Goal: Task Accomplishment & Management: Manage account settings

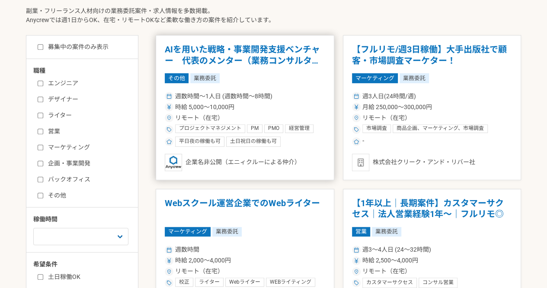
scroll to position [216, 0]
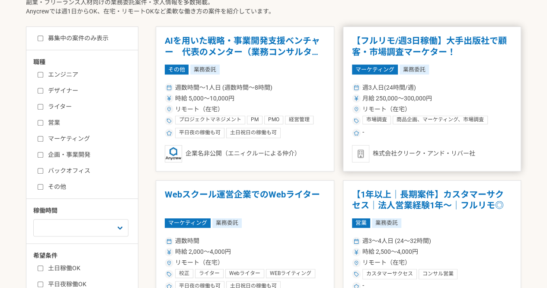
click at [344, 104] on article "【フルリモ/週3日稼働】大手出版社で顧客・市場調査マーケター！ マーケティング 業務委託 週3人日(24時間/週) 月給 250,000〜300,000円 リ…" at bounding box center [432, 98] width 179 height 145
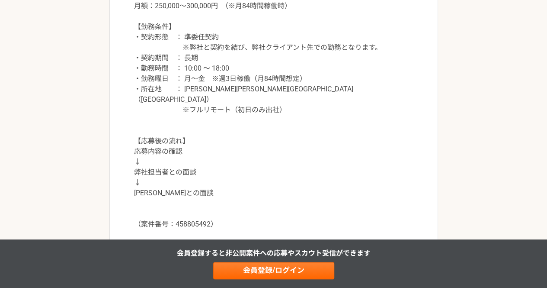
scroll to position [862, 0]
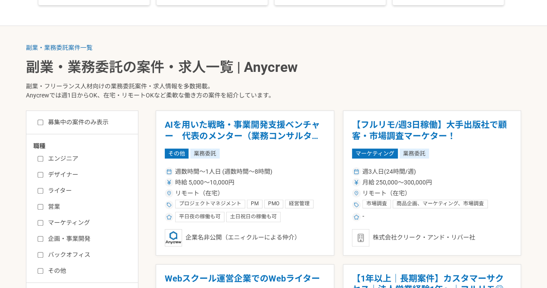
scroll to position [156, 0]
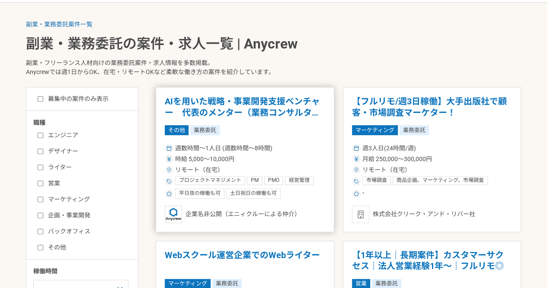
click at [191, 118] on article "AIを用いた戦略・事業開発支援ベンチャー　代表のメンター（業務コンサルタント） その他 業務委託 週数時間〜1人日 (週数時間〜8時間) 時給 5,000〜1…" at bounding box center [245, 159] width 179 height 145
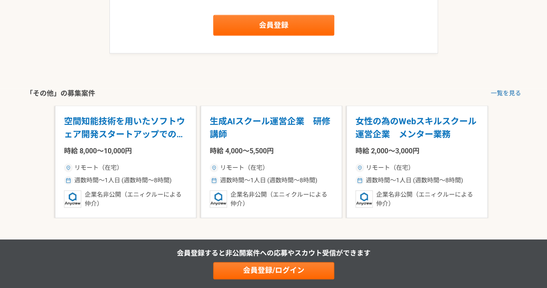
scroll to position [960, 0]
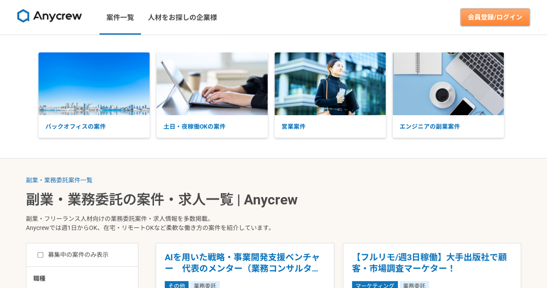
click at [467, 17] on link "会員登録/ログイン" at bounding box center [495, 17] width 69 height 17
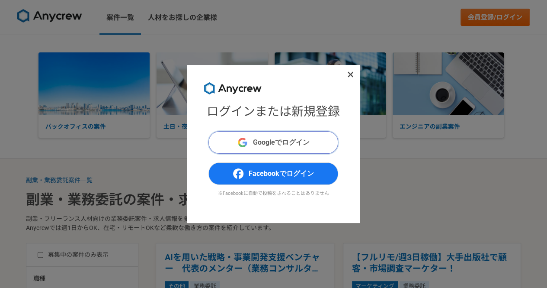
click at [278, 153] on button "Googleでログイン" at bounding box center [274, 142] width 130 height 22
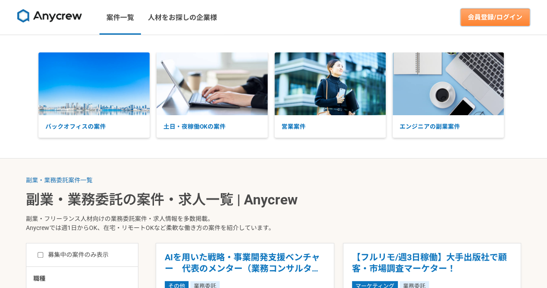
click at [478, 20] on link "会員登録/ログイン" at bounding box center [495, 17] width 69 height 17
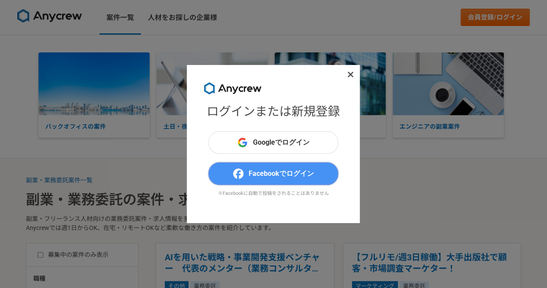
click at [273, 167] on button "Facebookでログイン" at bounding box center [274, 173] width 130 height 22
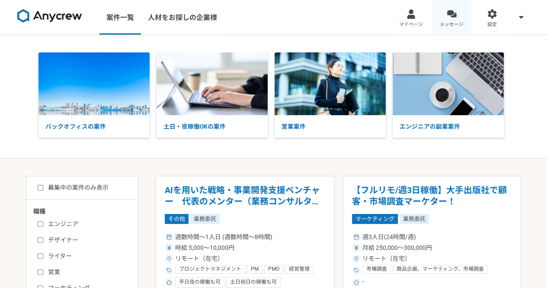
click at [453, 24] on span "メッセージ" at bounding box center [452, 24] width 24 height 7
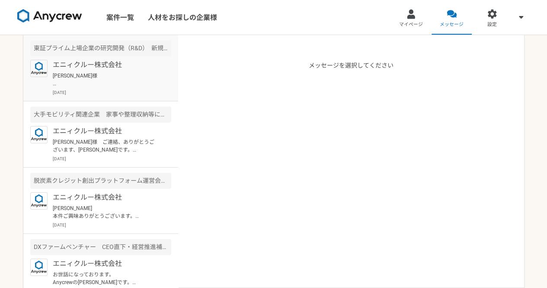
click at [78, 82] on p "[PERSON_NAME]様 お世話になっております。 承知いたしました。 それで問題ございませんのでご連絡お待ちしております。 [PERSON_NAME]" at bounding box center [106, 80] width 107 height 16
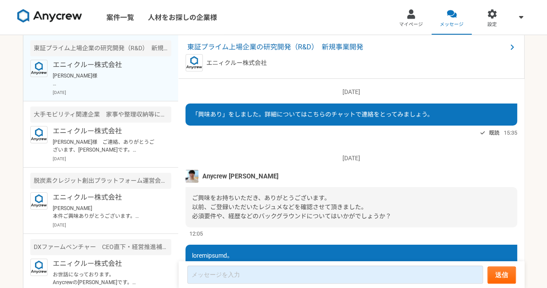
scroll to position [575, 0]
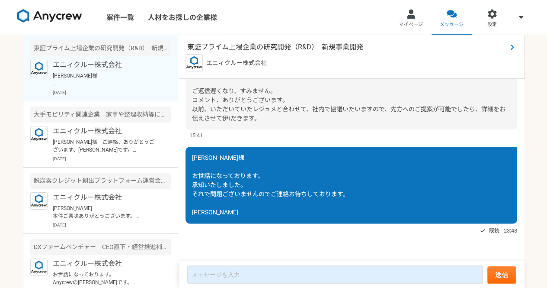
click at [222, 50] on span "東証プライム上場企業の研究開発（R&D）　新規事業開発" at bounding box center [347, 47] width 320 height 10
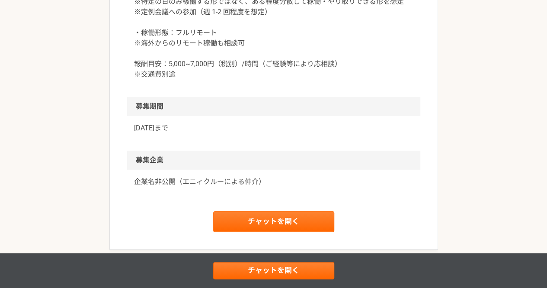
scroll to position [1208, 0]
